Goal: Book appointment/travel/reservation

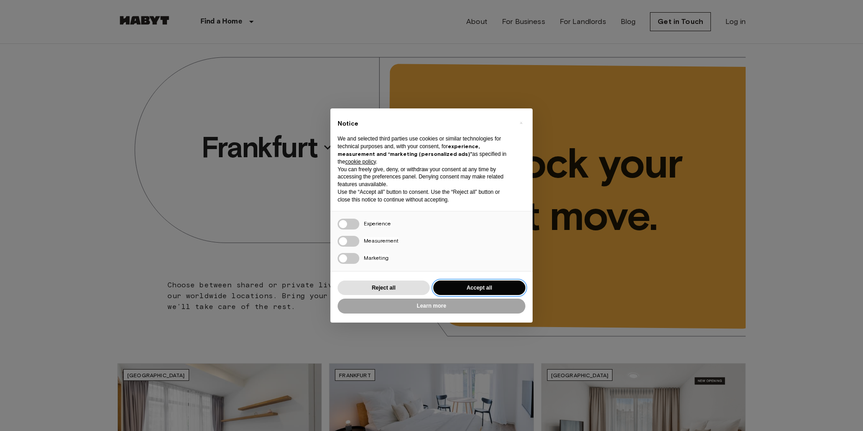
click at [453, 286] on button "Accept all" at bounding box center [479, 287] width 92 height 15
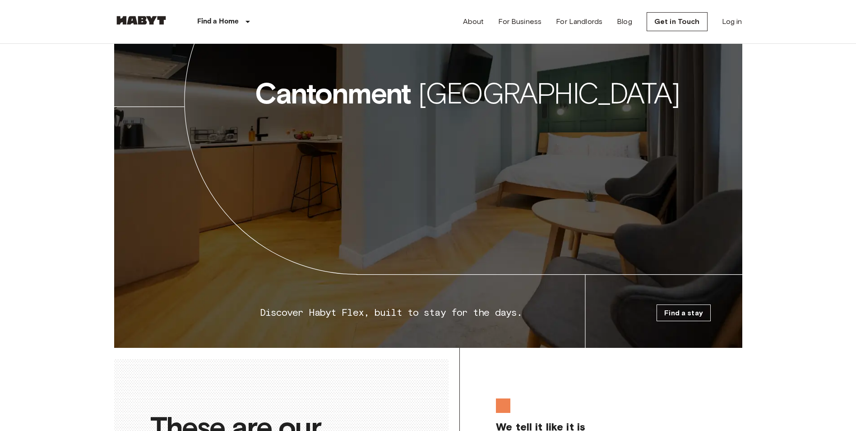
scroll to position [1354, 0]
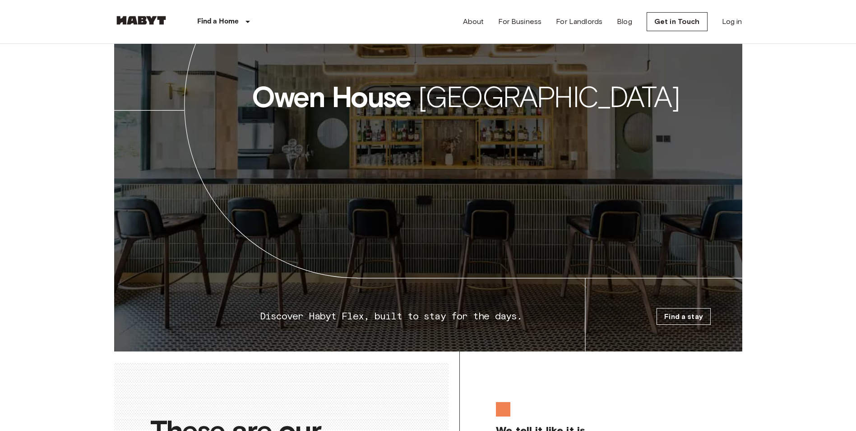
click at [539, 133] on icon at bounding box center [428, 141] width 628 height 419
click at [684, 325] on link "Find a stay" at bounding box center [684, 316] width 54 height 17
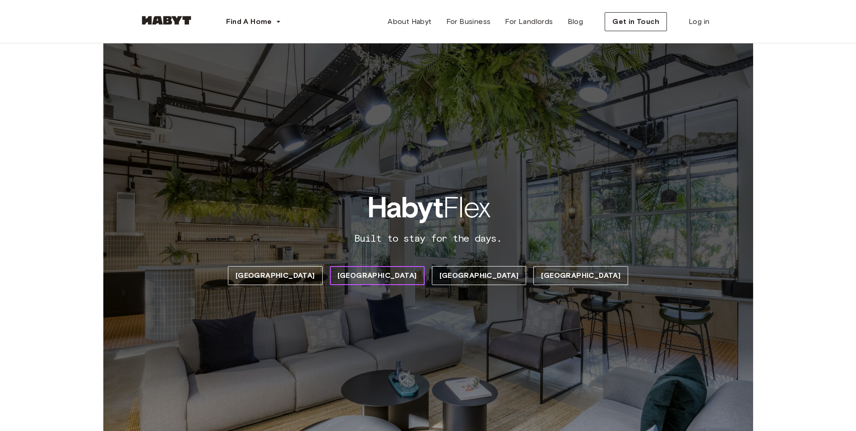
click at [401, 280] on span "[GEOGRAPHIC_DATA]" at bounding box center [377, 275] width 79 height 11
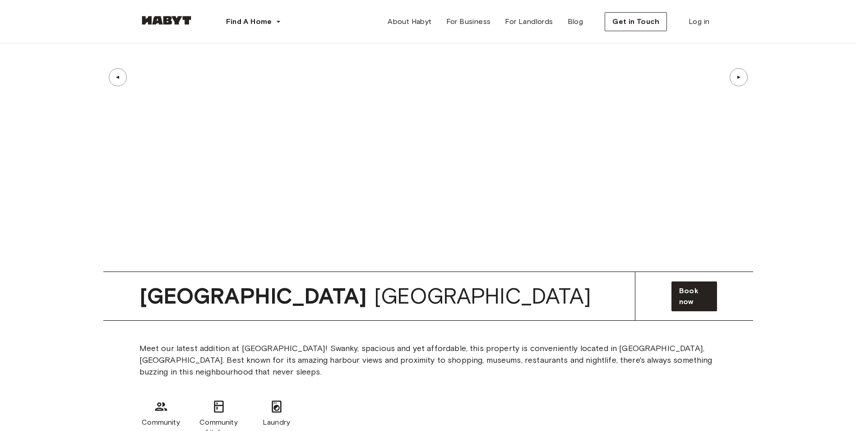
scroll to position [4404, 0]
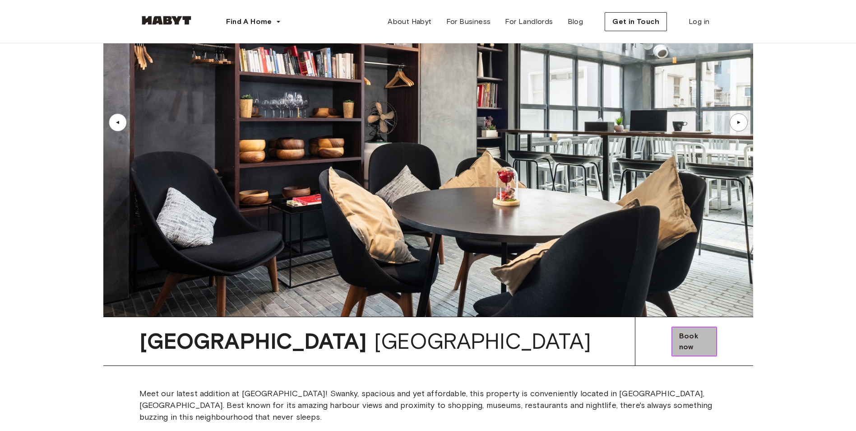
click at [679, 330] on span "Book now" at bounding box center [694, 341] width 30 height 22
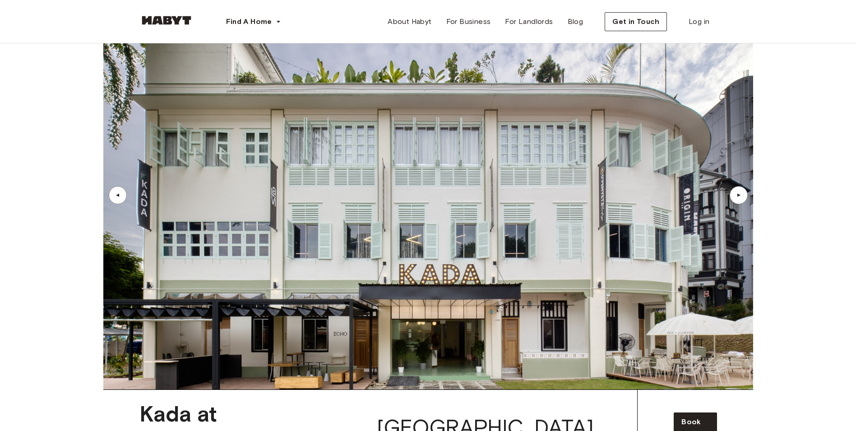
scroll to position [3766, 0]
